Goal: Task Accomplishment & Management: Complete application form

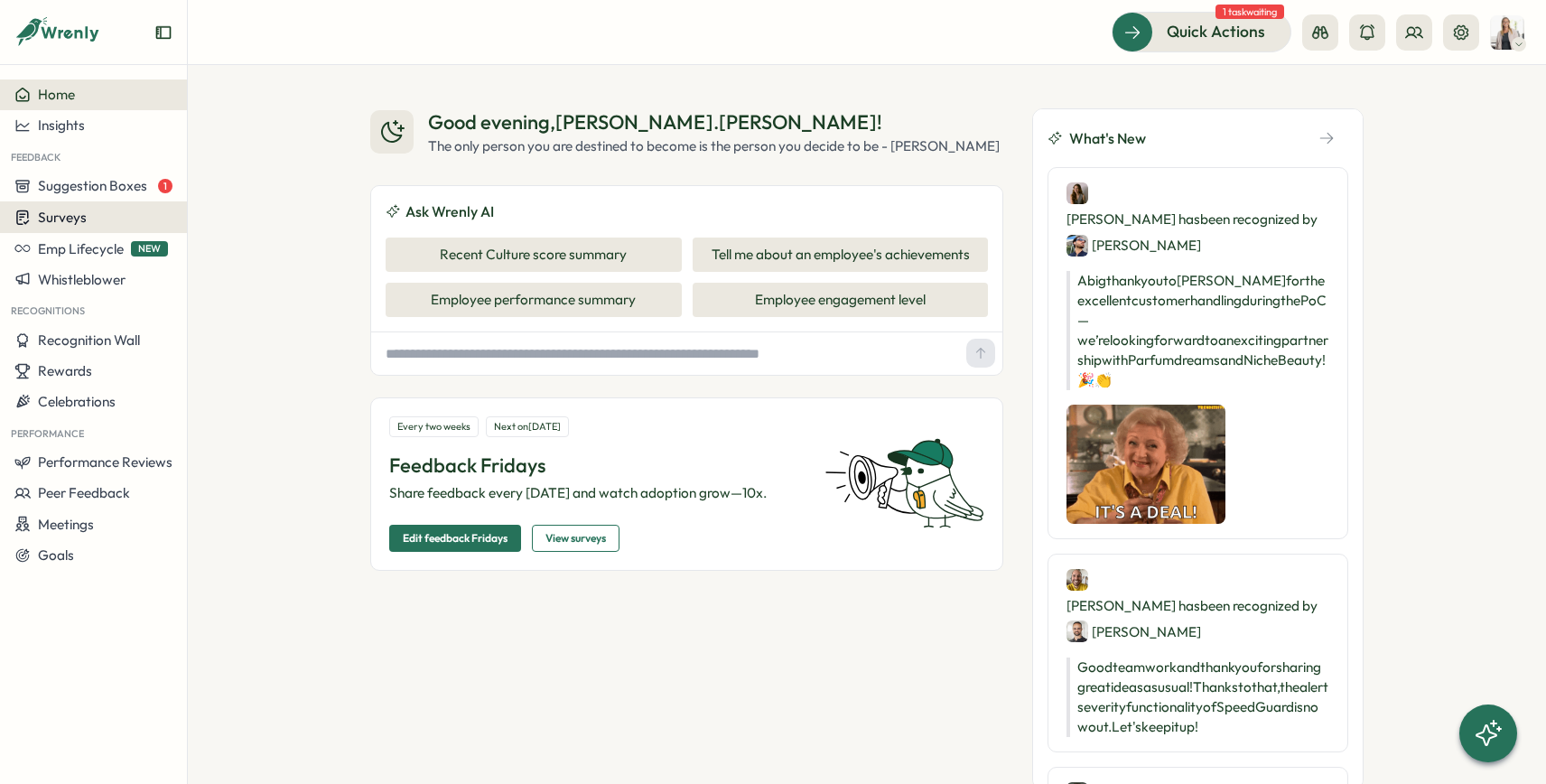
click at [54, 206] on button "Surveys" at bounding box center [94, 217] width 187 height 32
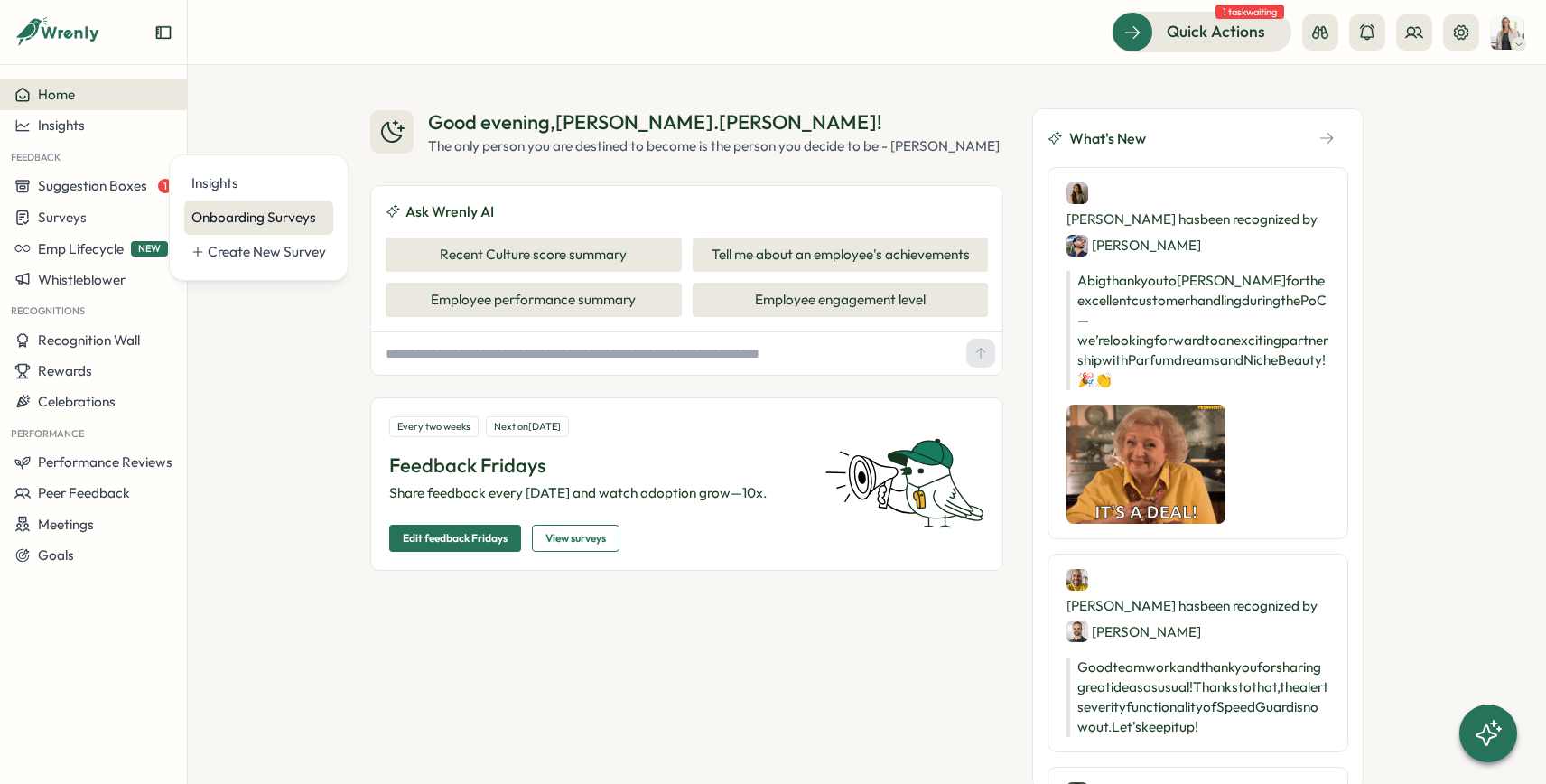
click at [271, 221] on div "Onboarding Surveys" at bounding box center [258, 217] width 134 height 20
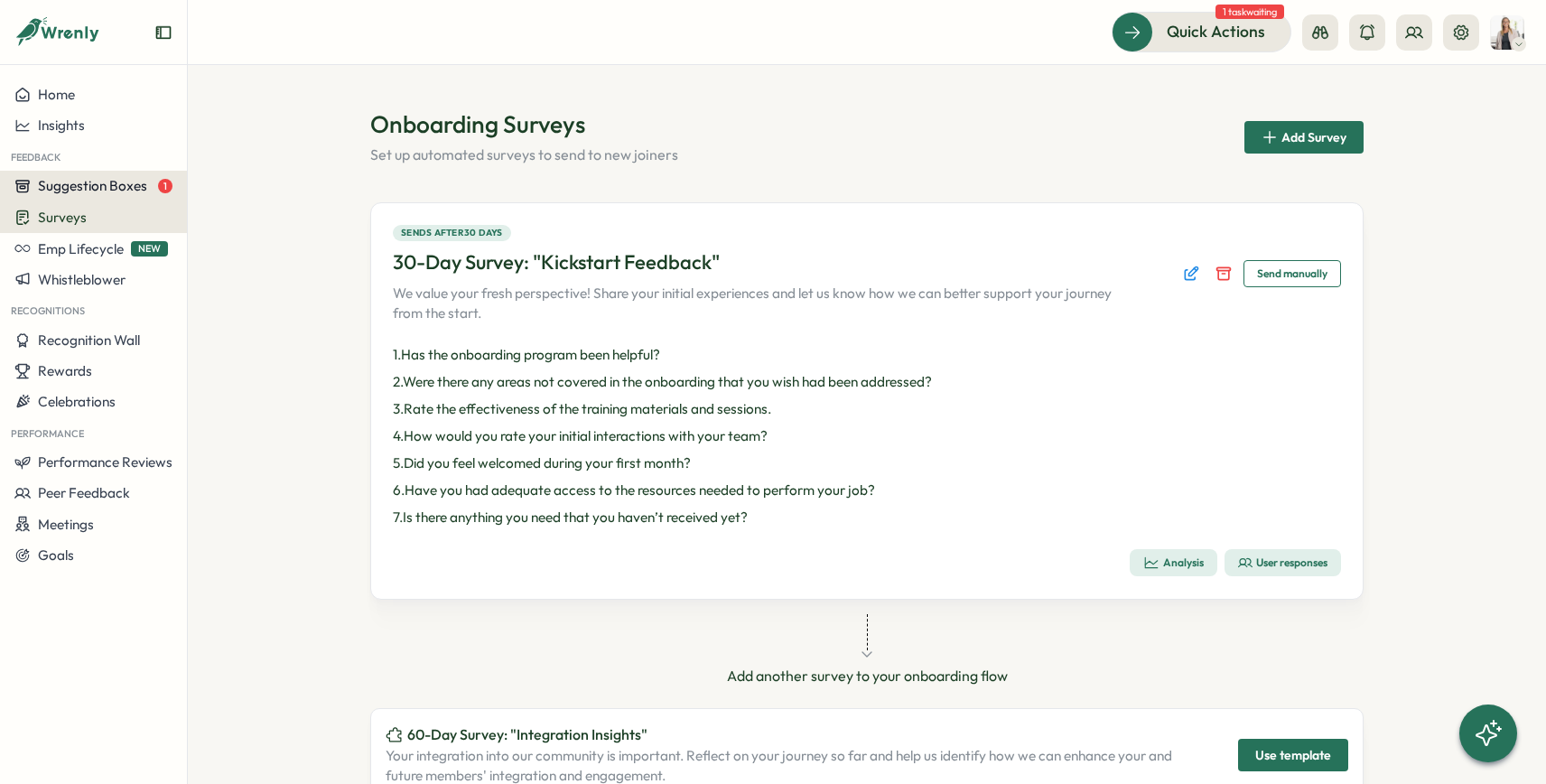
click at [134, 194] on button "Suggestion Boxes 1" at bounding box center [94, 186] width 187 height 31
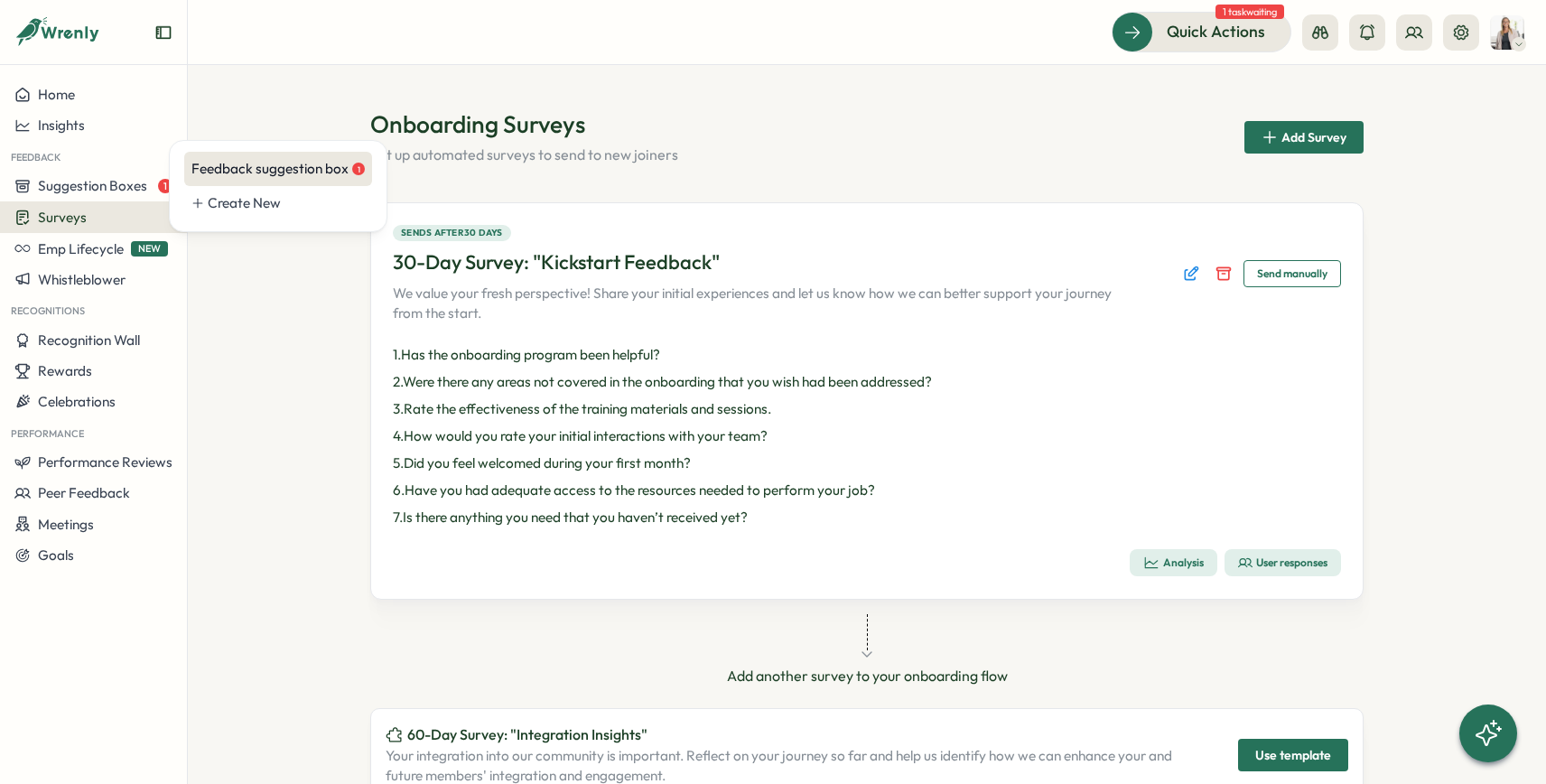
click at [262, 174] on div "Feedback suggestion box 1" at bounding box center [278, 169] width 174 height 20
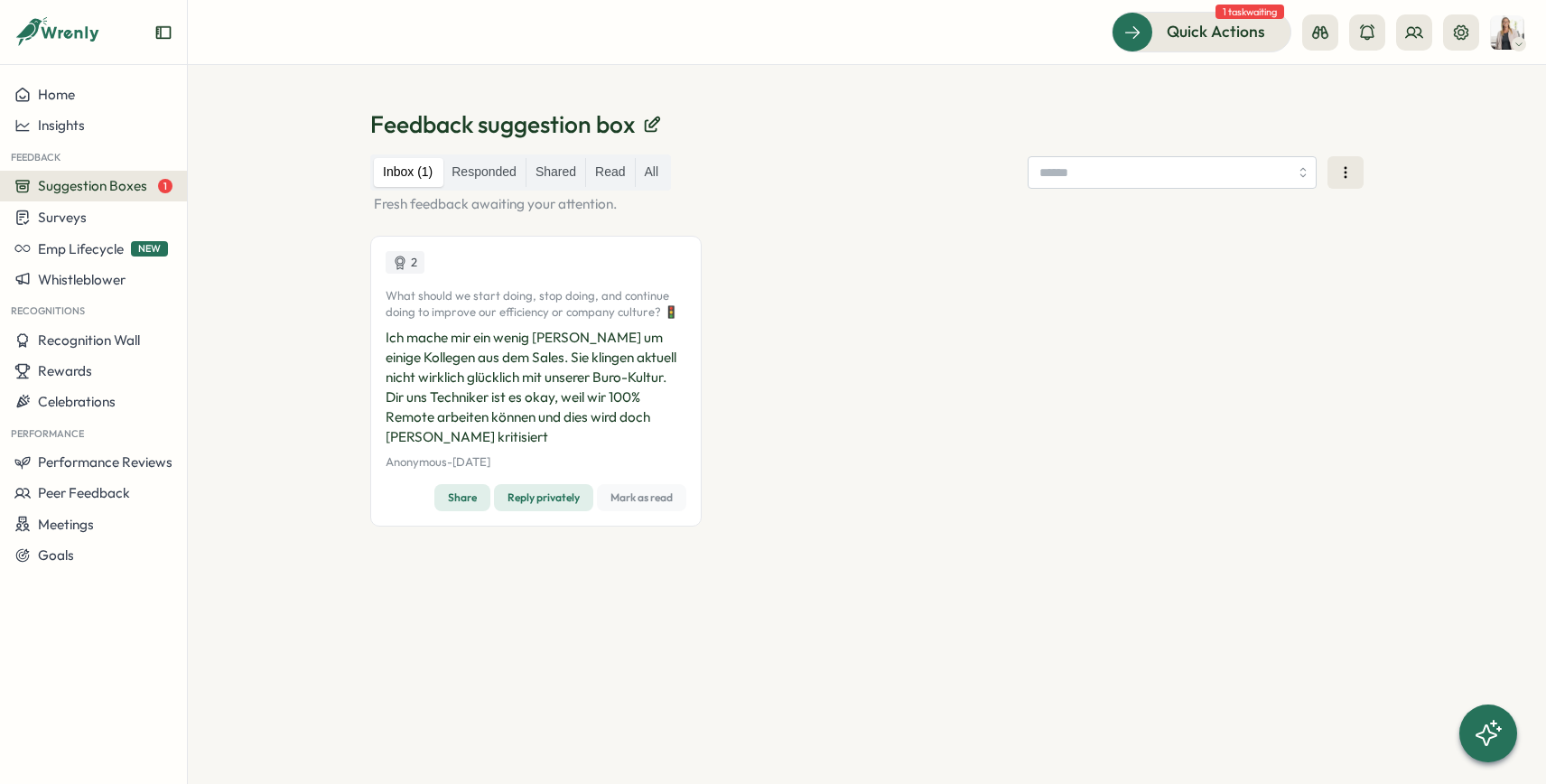
click at [94, 200] on button "Suggestion Boxes 1" at bounding box center [94, 186] width 187 height 31
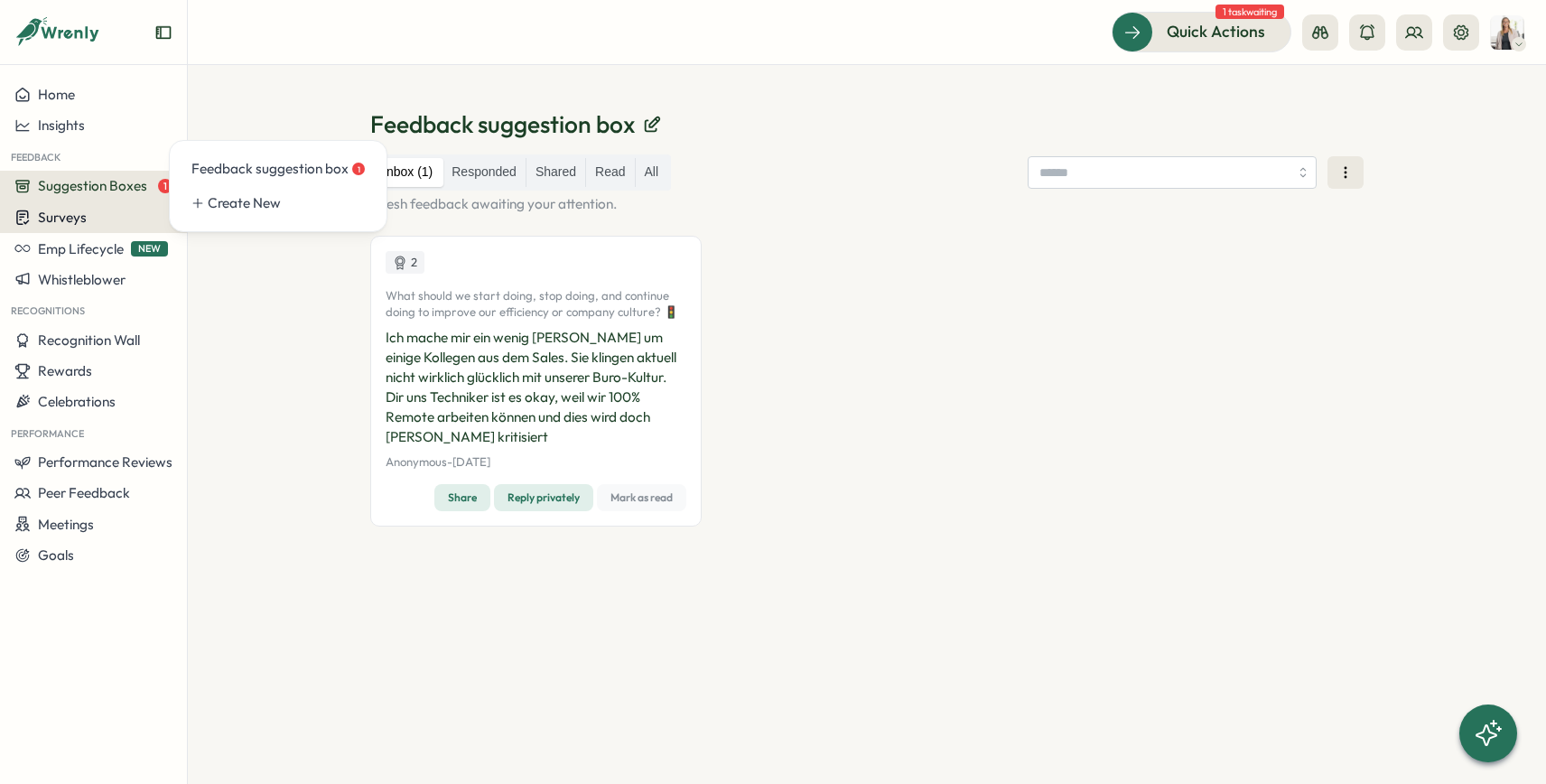
click at [89, 223] on div "Surveys" at bounding box center [94, 217] width 158 height 17
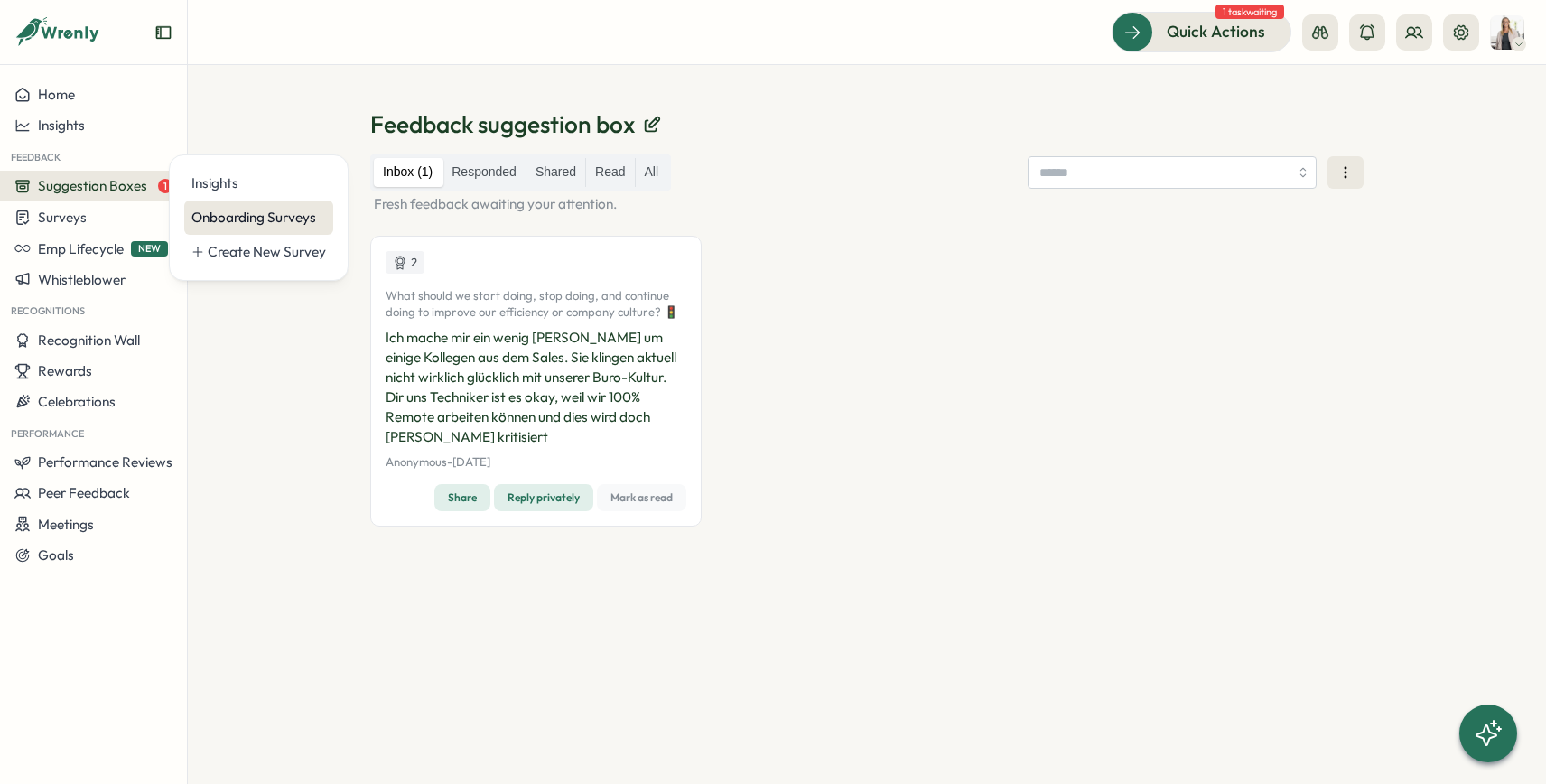
click at [259, 229] on div "Onboarding Surveys" at bounding box center [259, 218] width 149 height 35
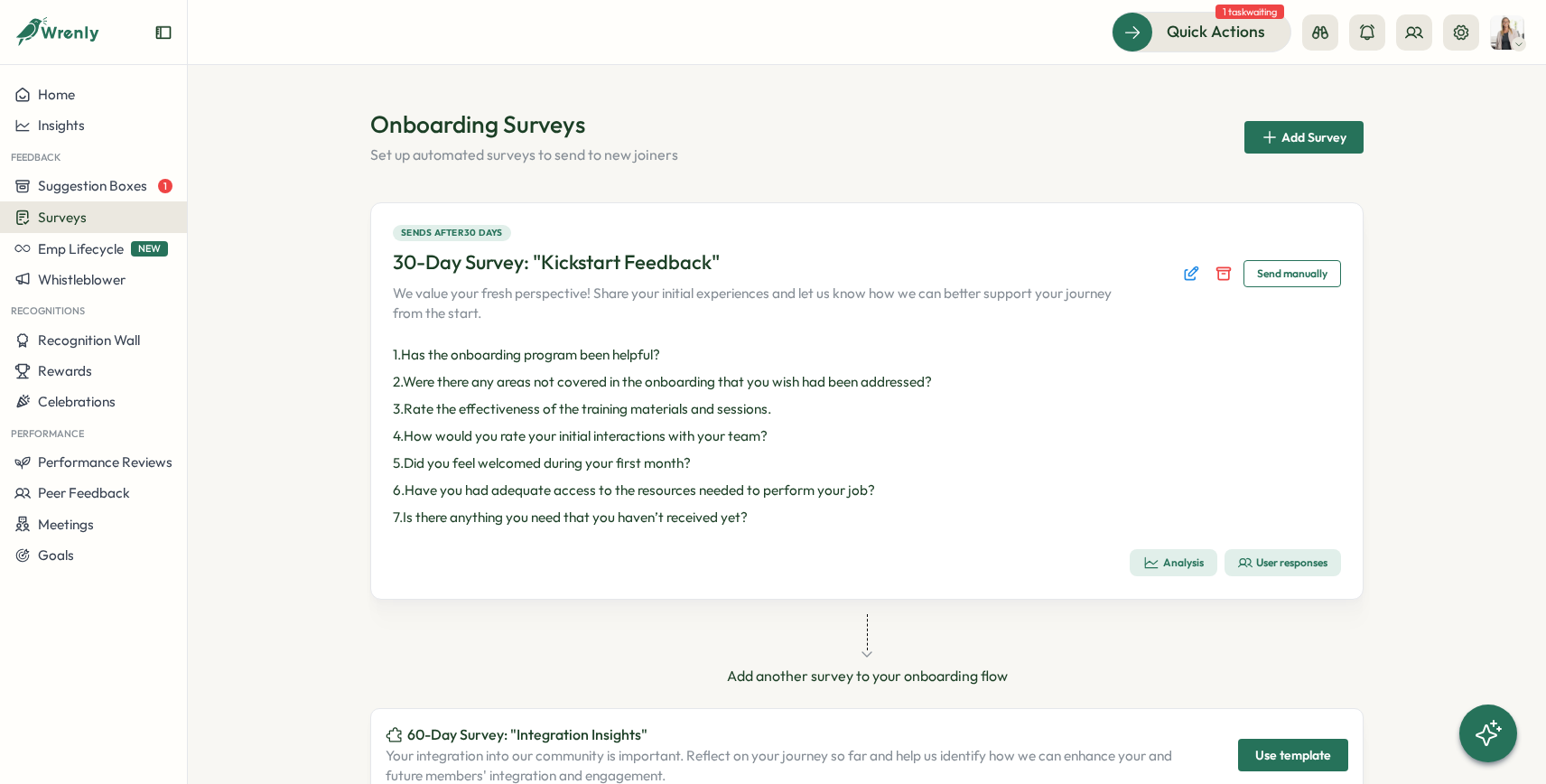
click at [1293, 143] on span "Add Survey" at bounding box center [1313, 137] width 65 height 13
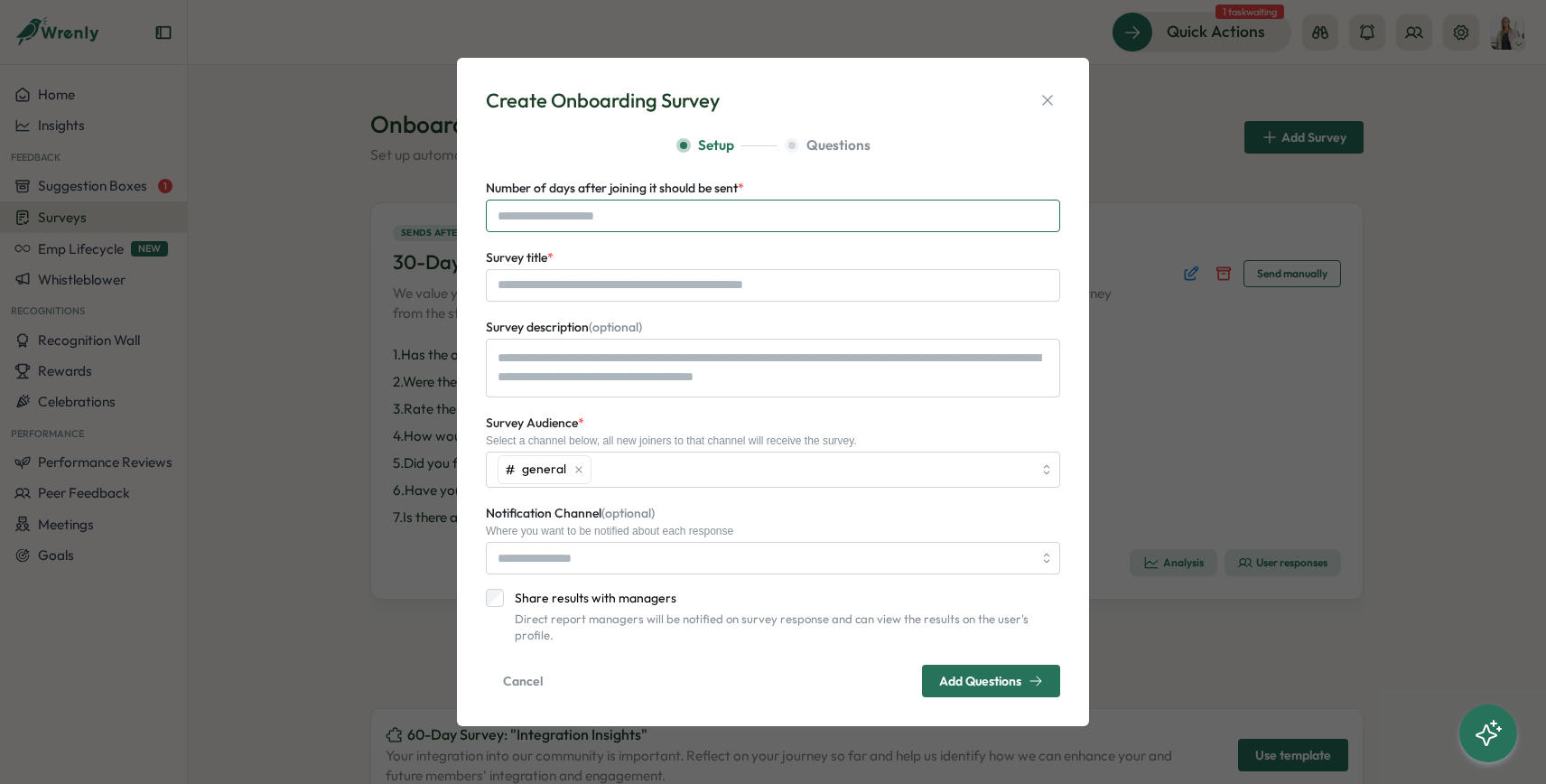
click at [710, 223] on input "Number of days after joining it should be sent *" at bounding box center [773, 216] width 575 height 33
click at [1063, 109] on div "Create Onboarding Survey Setup Questions Number of days after joining it should…" at bounding box center [773, 392] width 589 height 626
click at [1056, 111] on button "button" at bounding box center [1048, 100] width 25 height 25
